Goal: Task Accomplishment & Management: Use online tool/utility

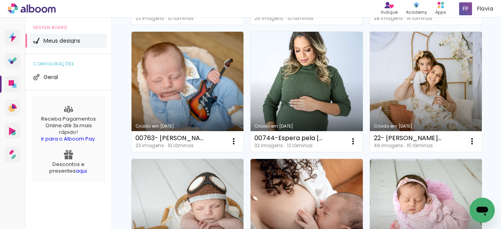
scroll to position [117, 0]
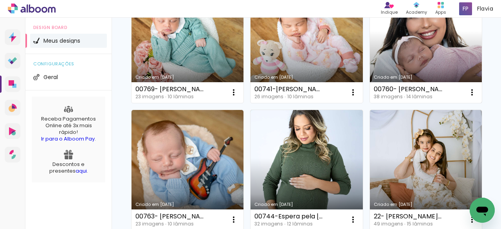
click at [370, 103] on link "Criado em [DATE]" at bounding box center [426, 43] width 112 height 120
